Goal: Task Accomplishment & Management: Manage account settings

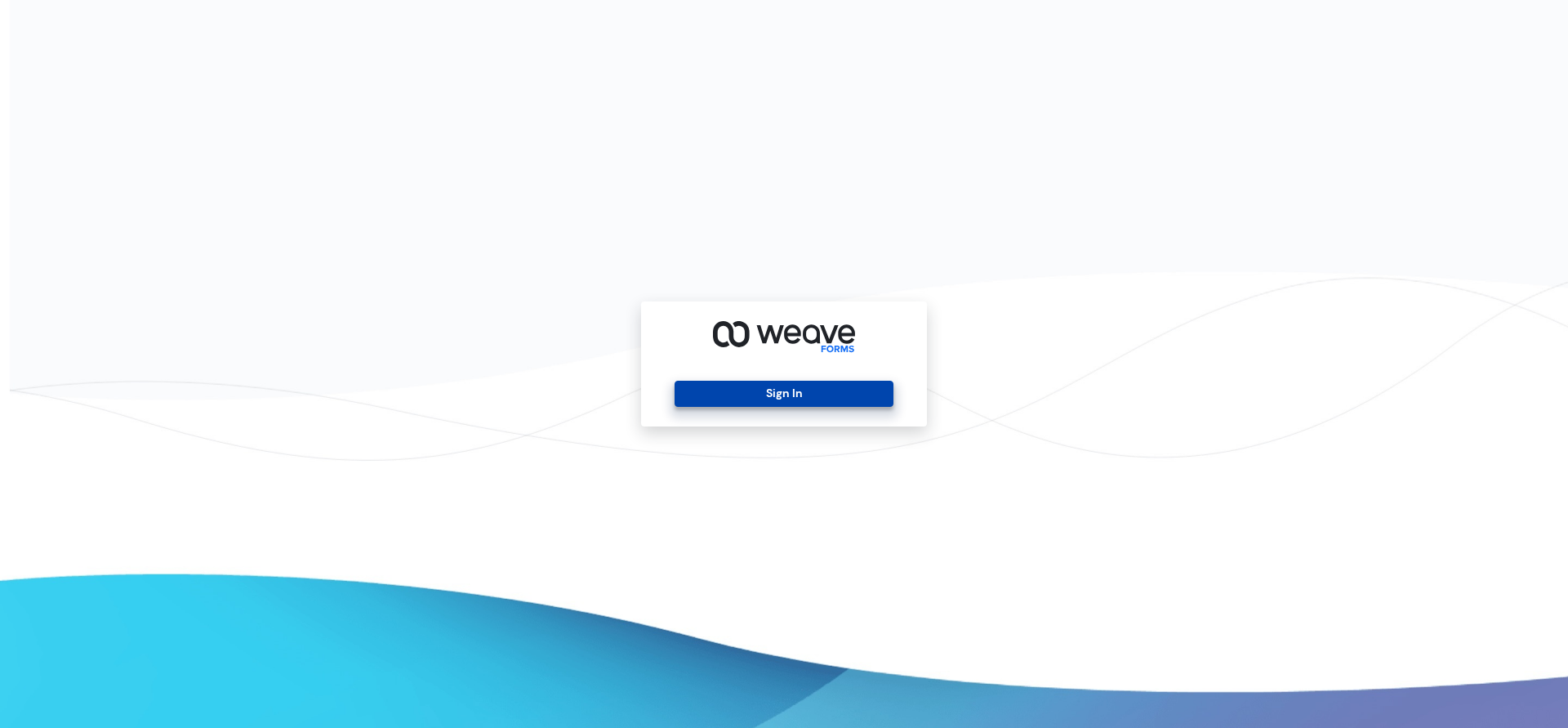
click at [815, 388] on button "Sign In" at bounding box center [783, 393] width 218 height 26
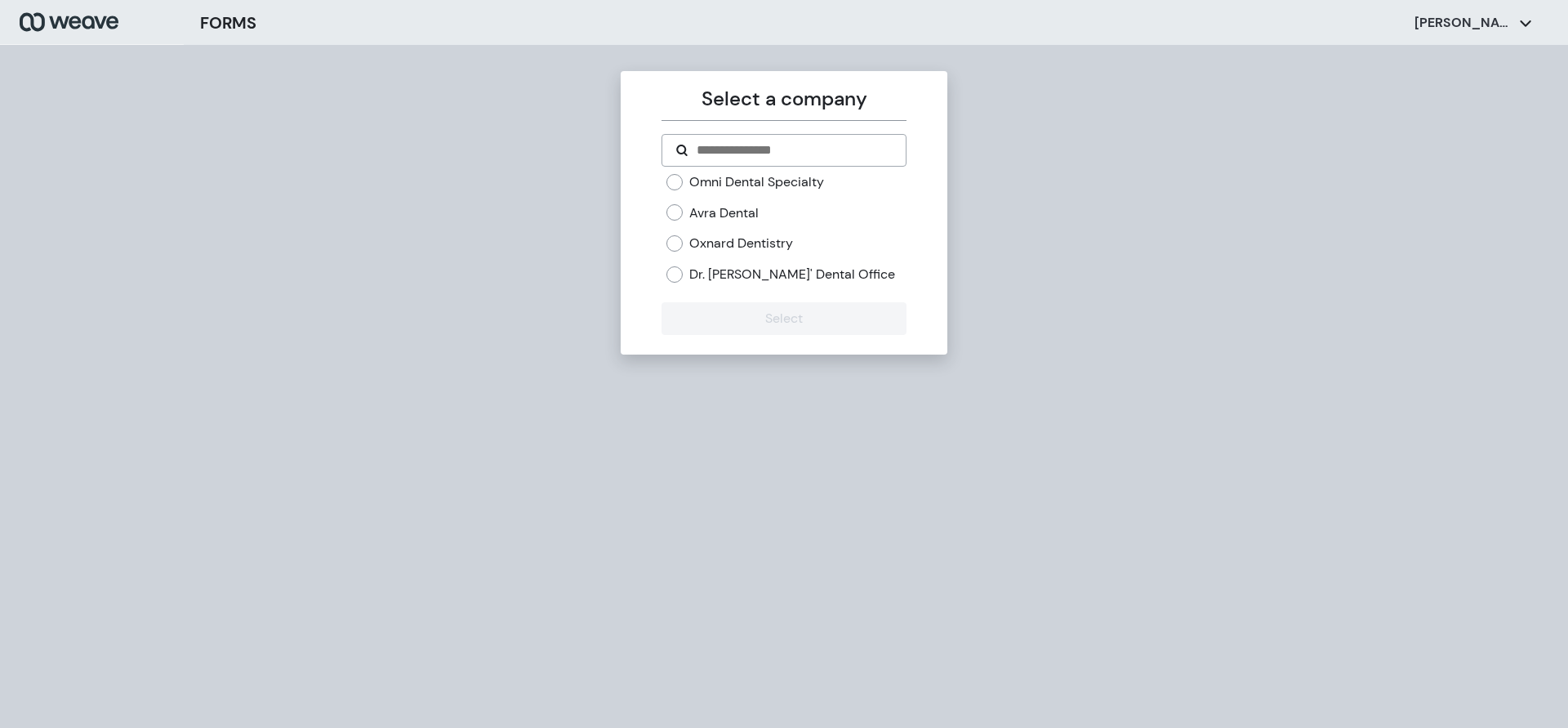
click at [683, 245] on div "Oxnard Dentistry" at bounding box center [786, 243] width 239 height 18
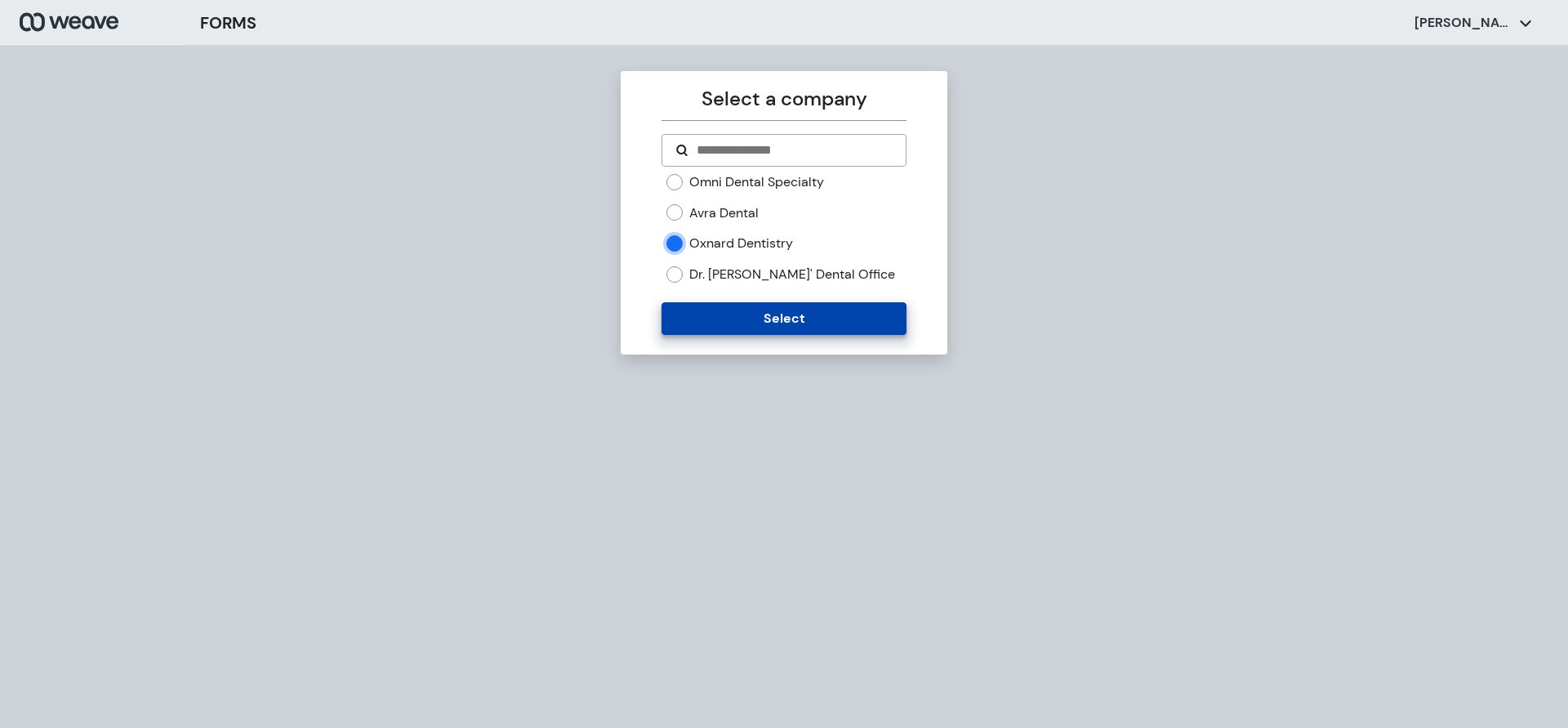
click at [680, 315] on button "Select" at bounding box center [783, 318] width 244 height 32
